Goal: Task Accomplishment & Management: Use online tool/utility

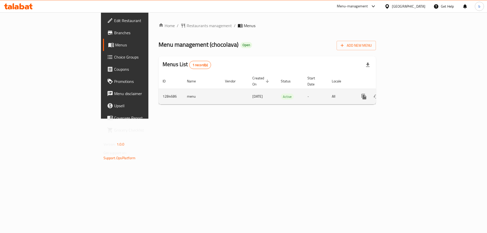
click at [411, 89] on td "enhanced table" at bounding box center [382, 96] width 57 height 15
click at [407, 91] on link "enhanced table" at bounding box center [401, 97] width 12 height 12
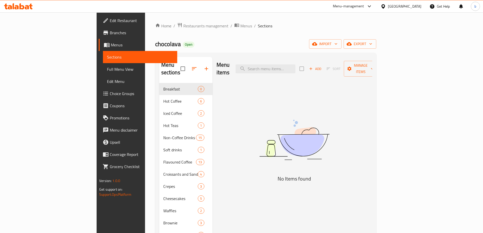
click at [107, 68] on span "Full Menu View" at bounding box center [140, 69] width 66 height 6
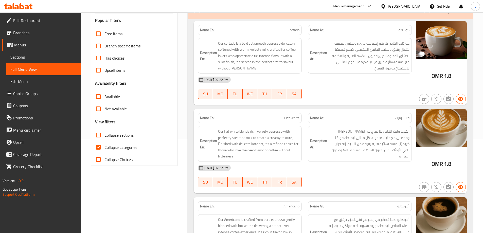
scroll to position [25, 0]
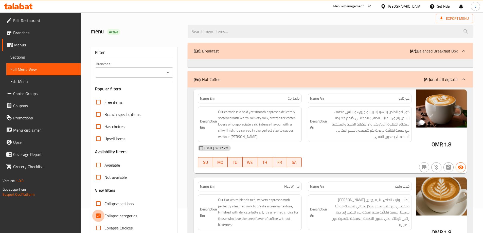
click at [100, 216] on input "Collapse categories" at bounding box center [98, 216] width 12 height 12
checkbox input "false"
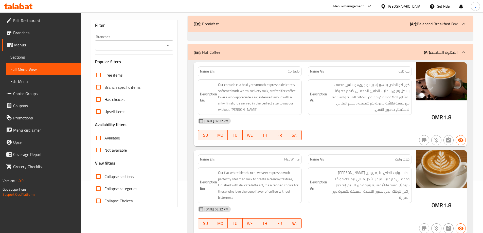
scroll to position [0, 0]
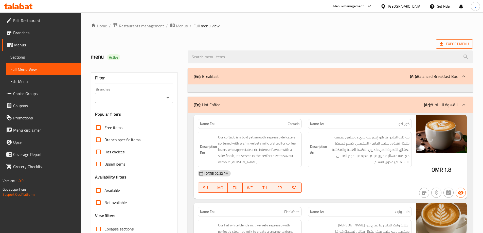
click at [447, 41] on span "Export Menu" at bounding box center [454, 44] width 29 height 6
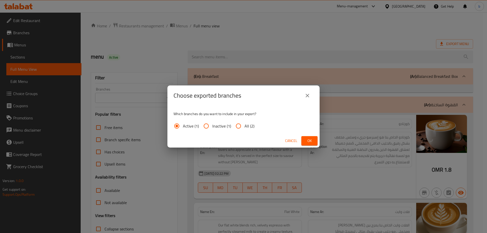
click at [236, 126] on input "All (2)" at bounding box center [238, 126] width 12 height 12
radio input "true"
click at [305, 143] on button "Ok" at bounding box center [309, 140] width 16 height 9
